Goal: Task Accomplishment & Management: Manage account settings

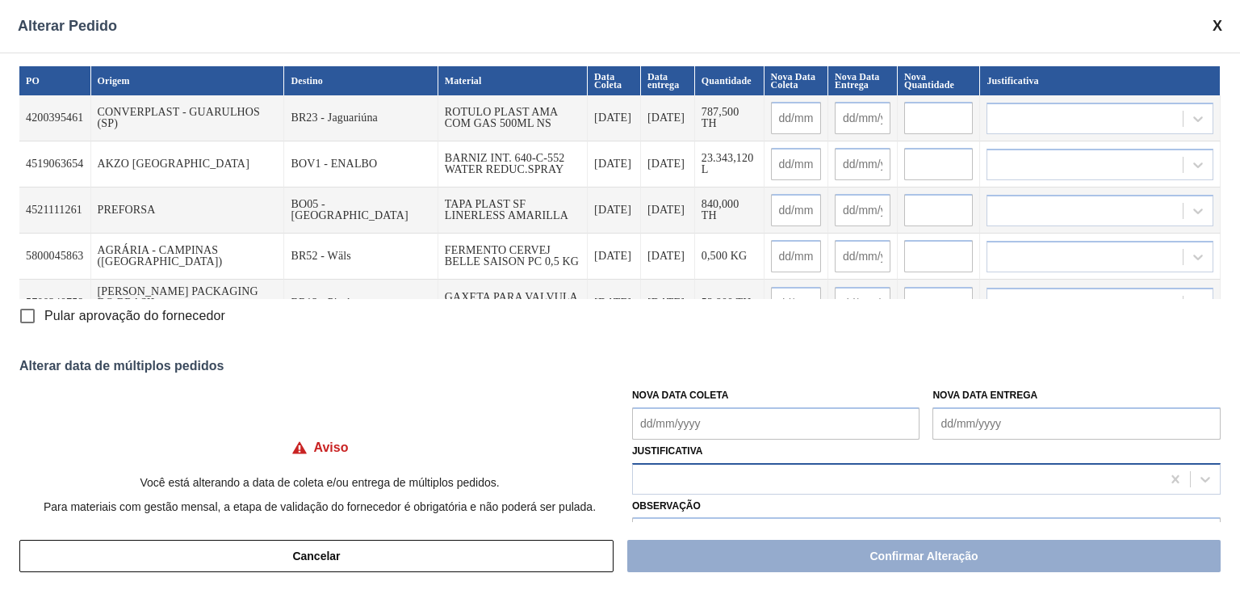
click at [750, 477] on div at bounding box center [897, 478] width 528 height 23
click at [1221, 25] on span at bounding box center [1218, 26] width 10 height 17
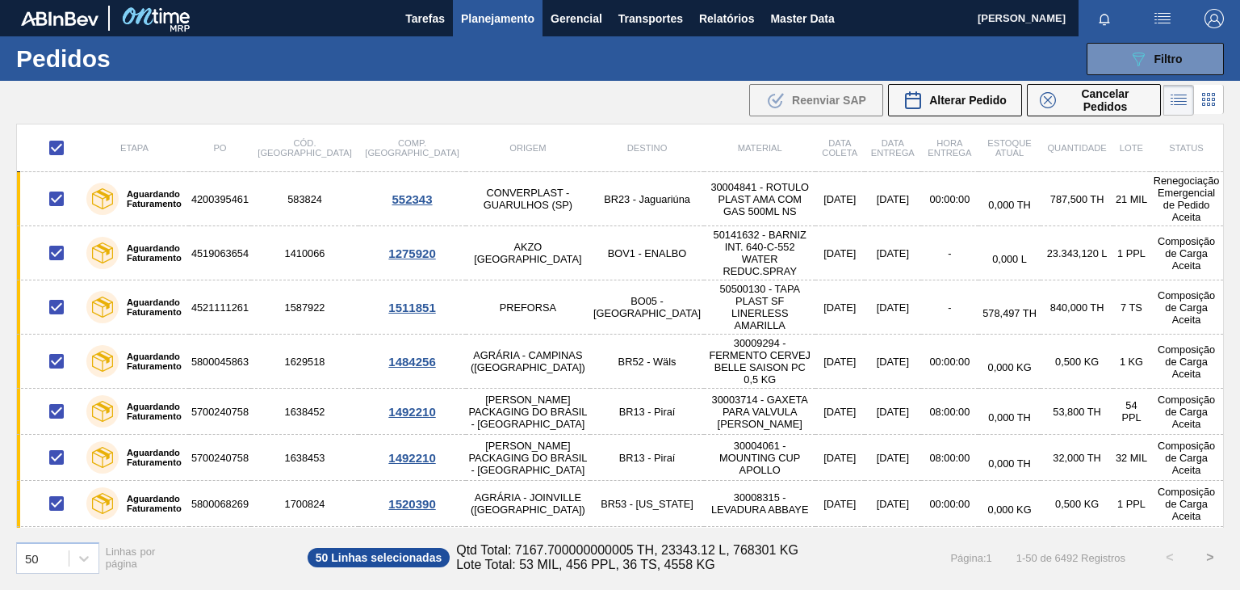
click at [55, 145] on input "checkbox" at bounding box center [57, 148] width 34 height 34
checkbox input "false"
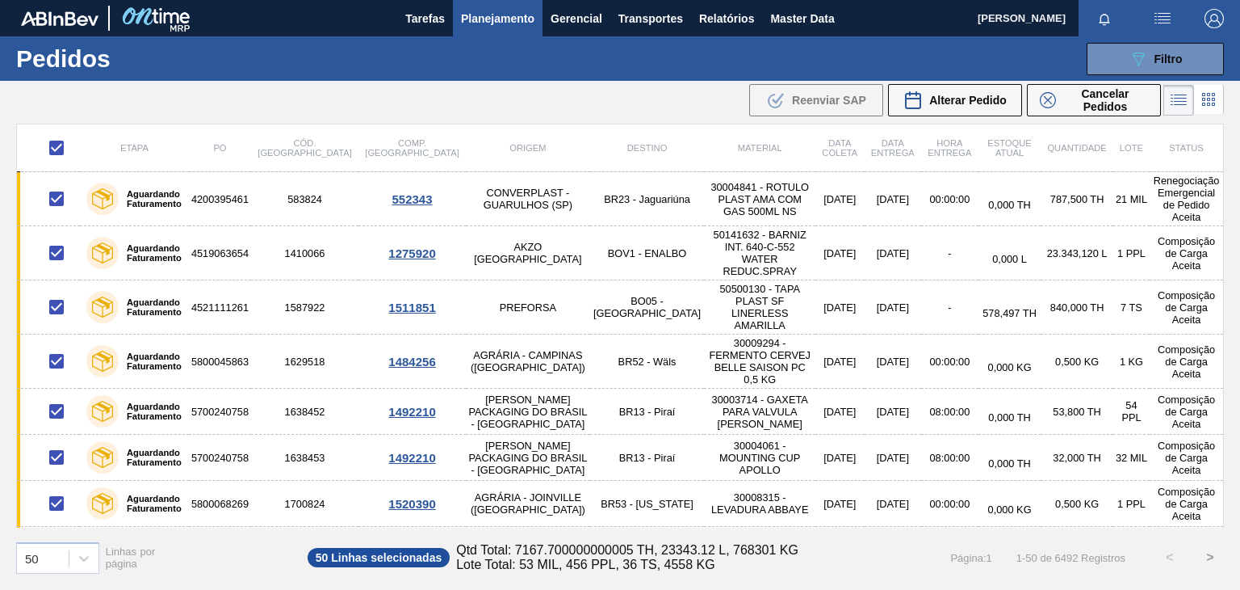
checkbox input "false"
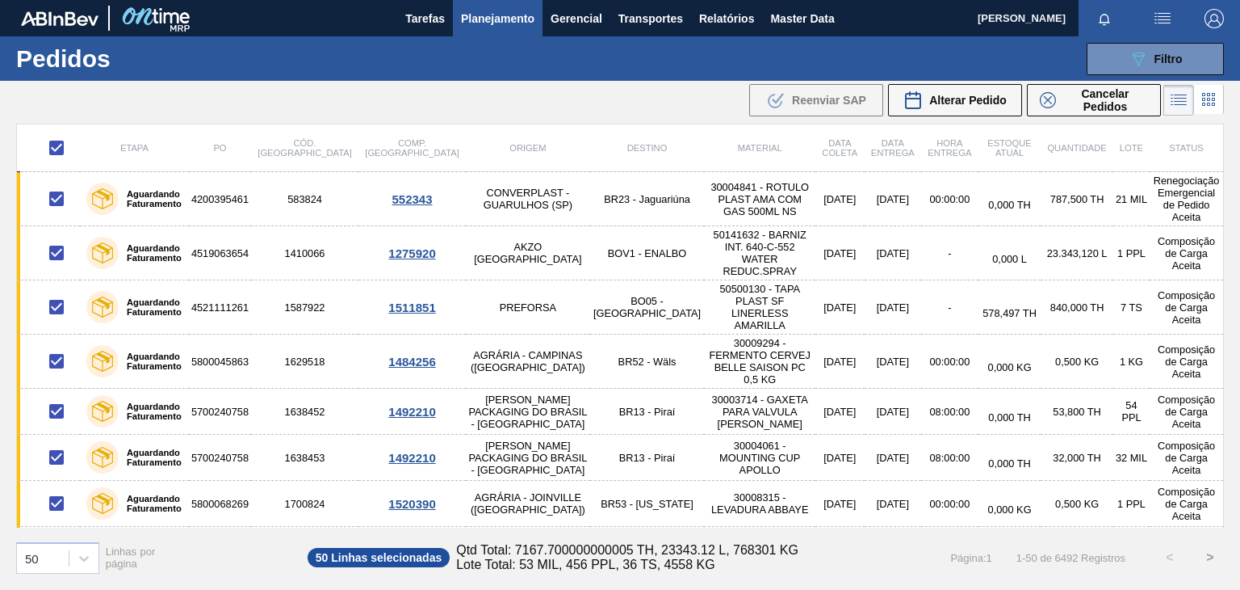
checkbox input "false"
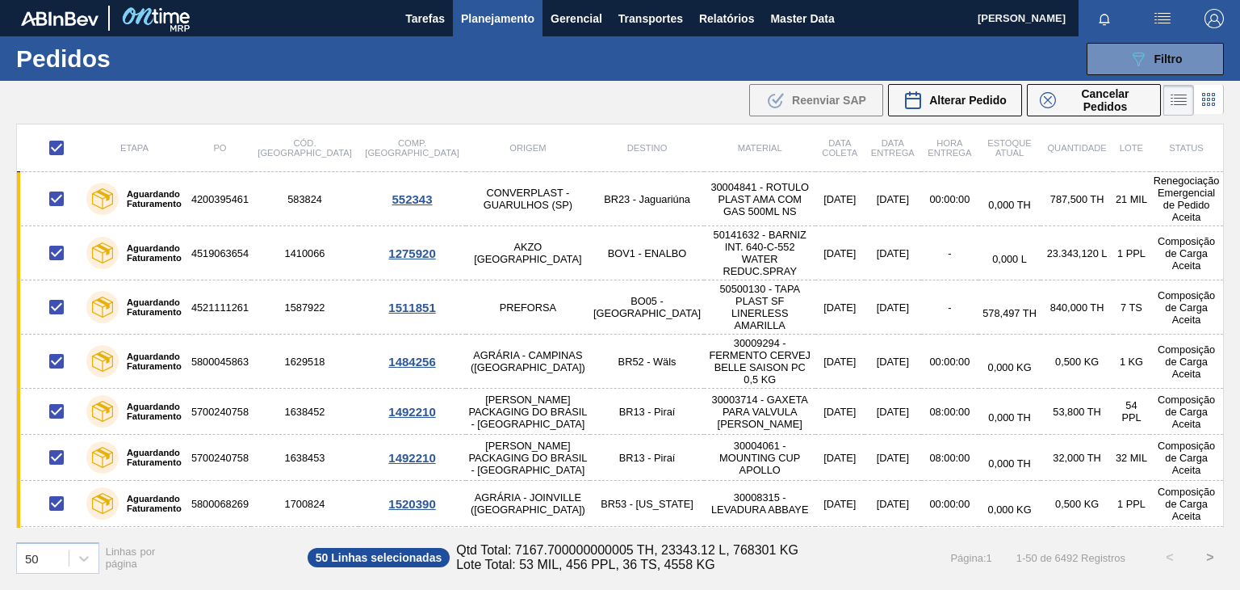
checkbox input "false"
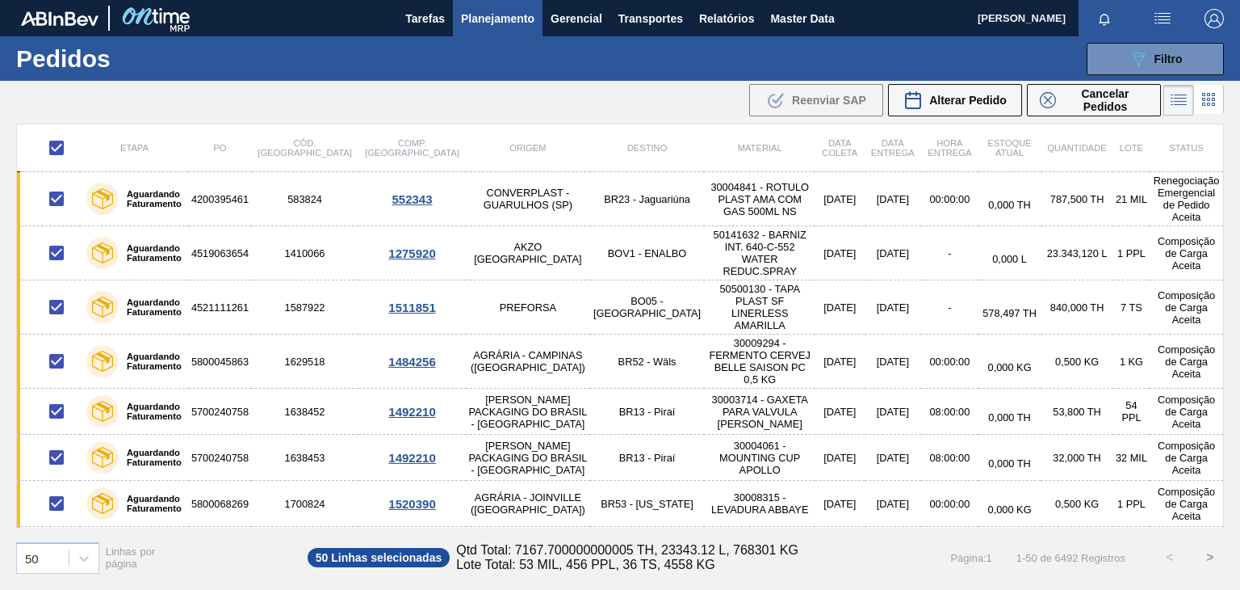
checkbox input "false"
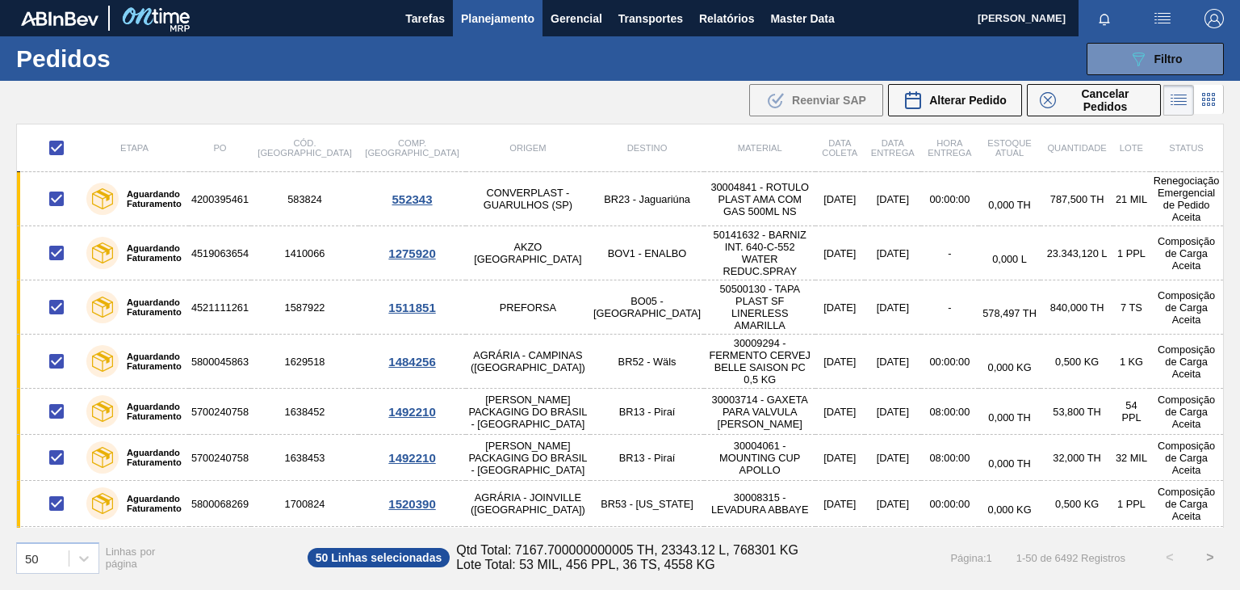
checkbox input "false"
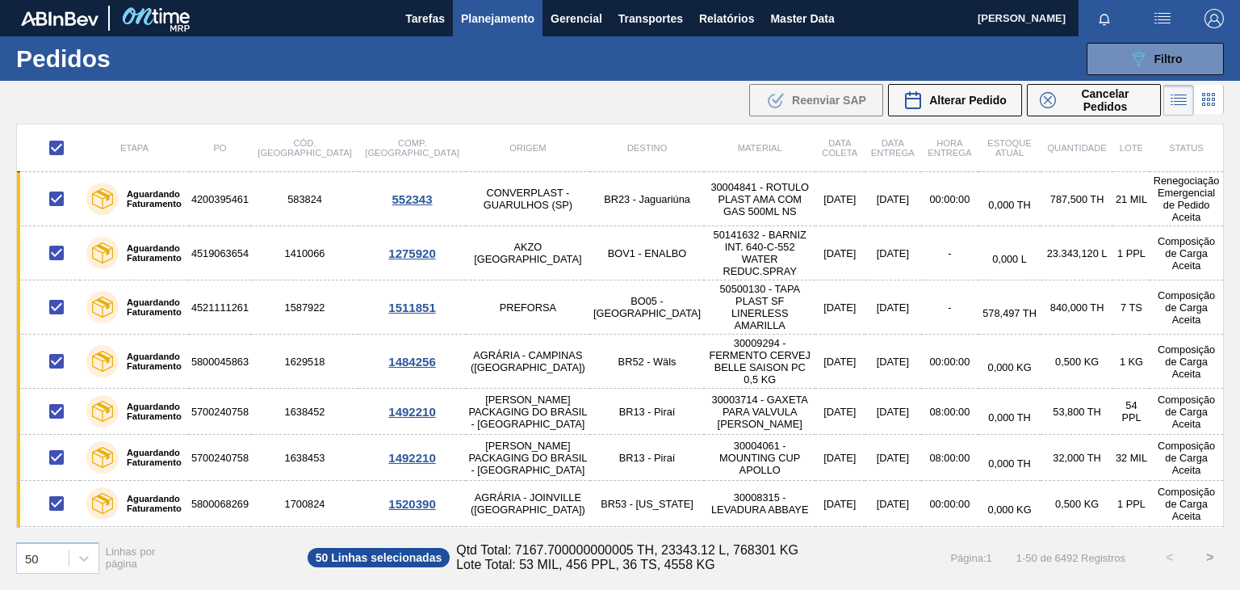
checkbox input "false"
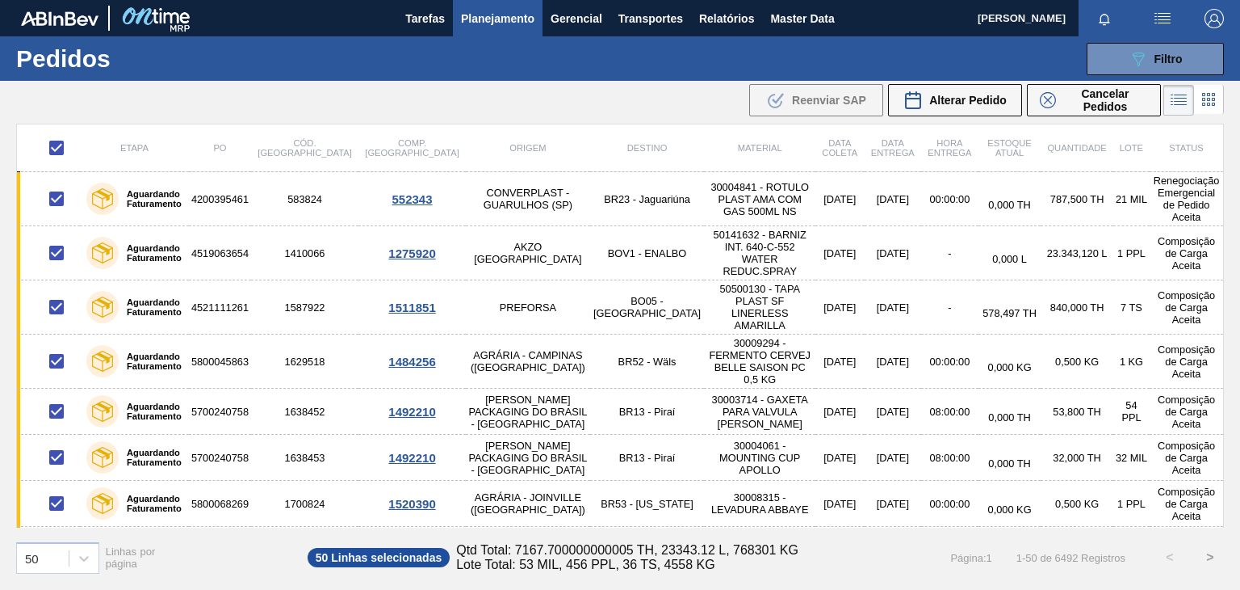
checkbox input "false"
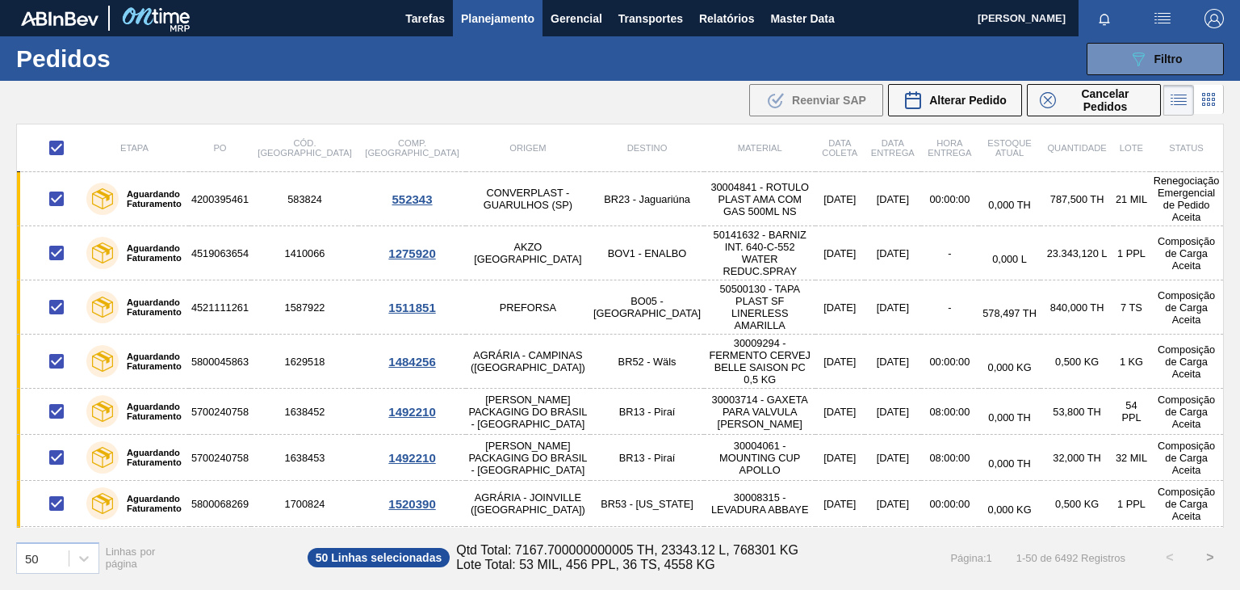
checkbox input "false"
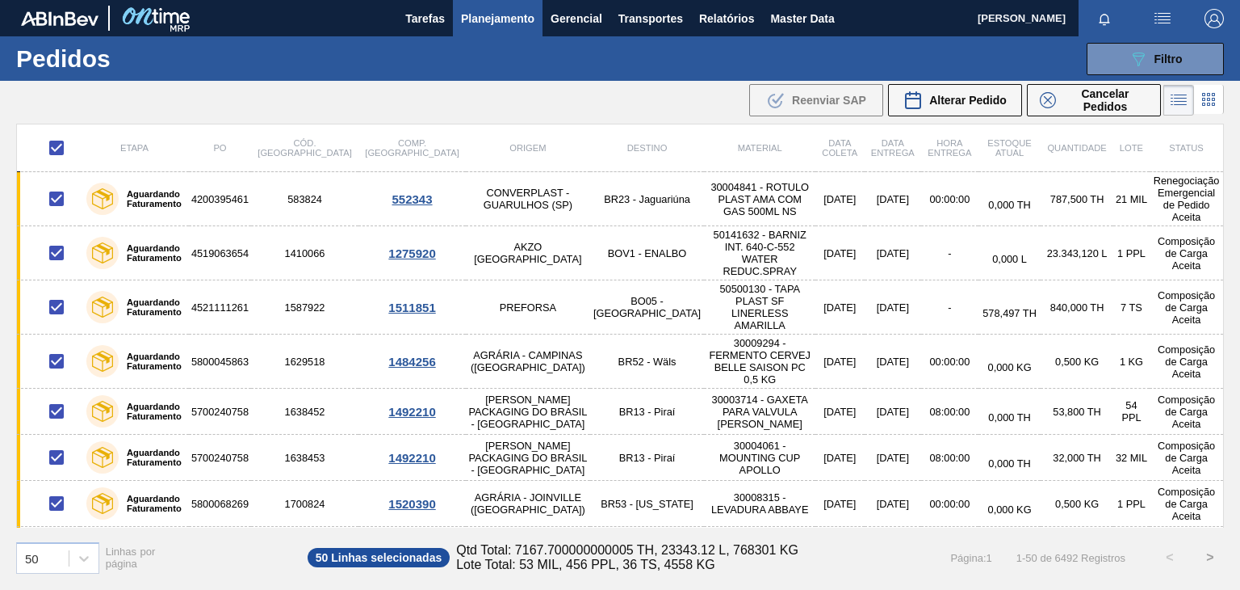
checkbox input "false"
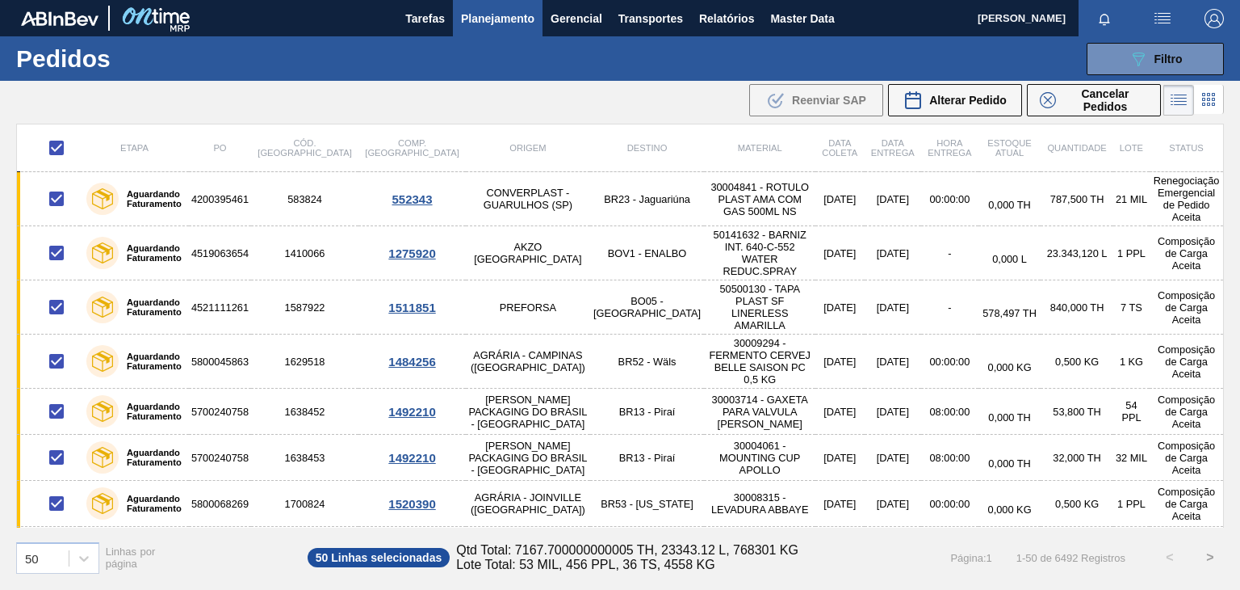
checkbox input "false"
